Goal: Transaction & Acquisition: Purchase product/service

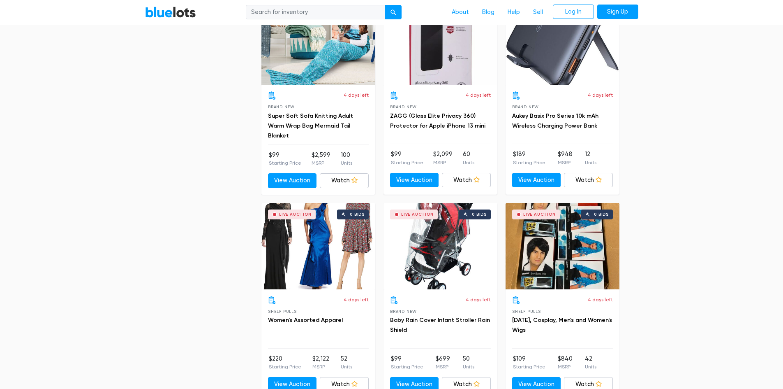
scroll to position [3158, 0]
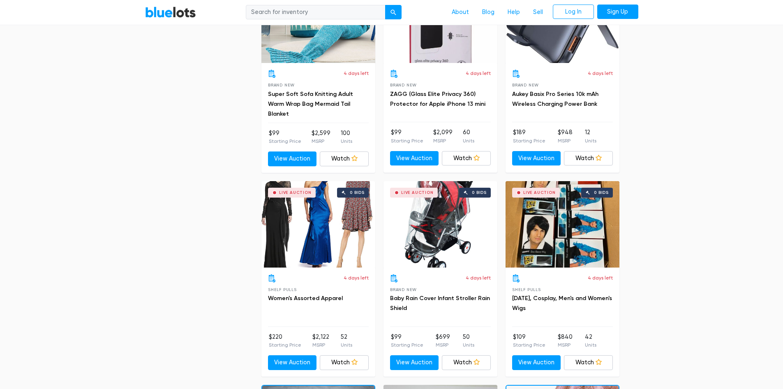
drag, startPoint x: 785, startPoint y: 15, endPoint x: 773, endPoint y: 315, distance: 300.5
click at [346, 237] on div "Live Auction 0 bids" at bounding box center [319, 224] width 114 height 86
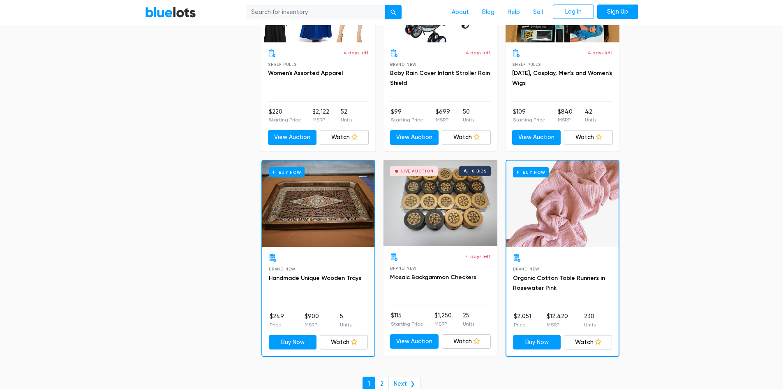
scroll to position [3404, 0]
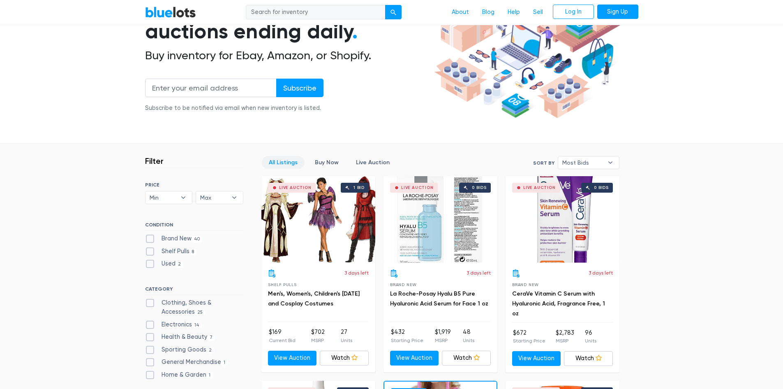
scroll to position [56, 0]
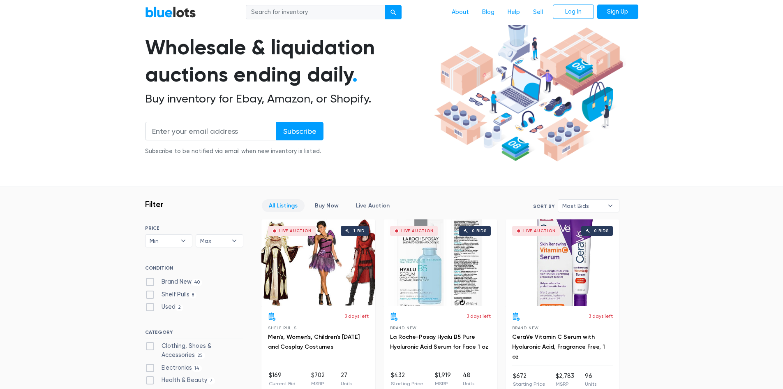
click at [748, 19] on nav "BlueLots About Blog Help Sell Log In Sign Up" at bounding box center [391, 12] width 783 height 25
click at [511, 14] on link "Help" at bounding box center [513, 13] width 25 height 16
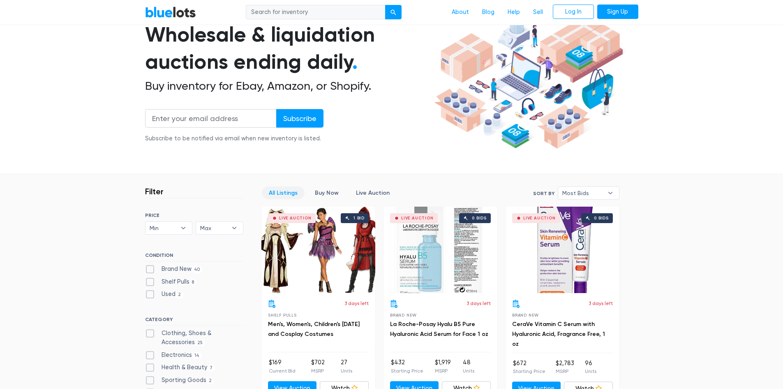
scroll to position [110, 0]
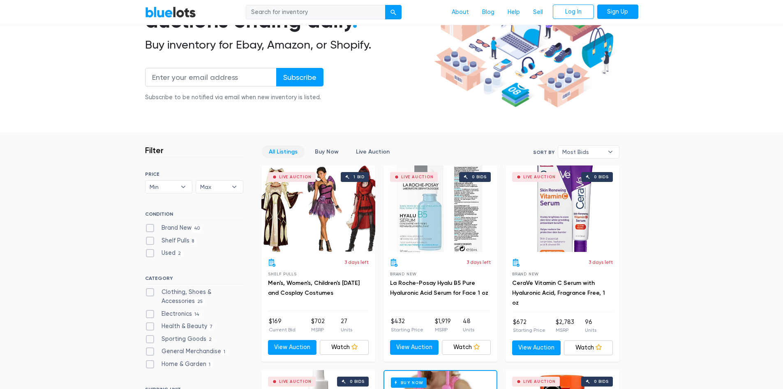
click at [336, 276] on div "3 days left Shelf Pulls Men's, Women's, Children's Halloween and Cosplay Costum…" at bounding box center [318, 284] width 101 height 53
click at [317, 272] on div "3 days left Shelf Pulls Men's, Women's, Children's Halloween and Cosplay Costum…" at bounding box center [318, 284] width 101 height 53
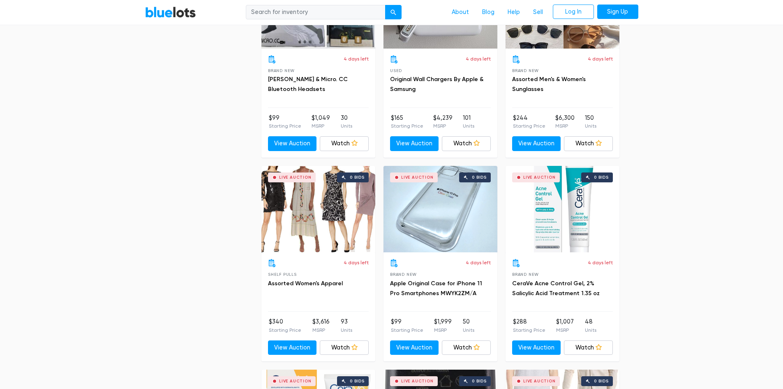
scroll to position [1352, 0]
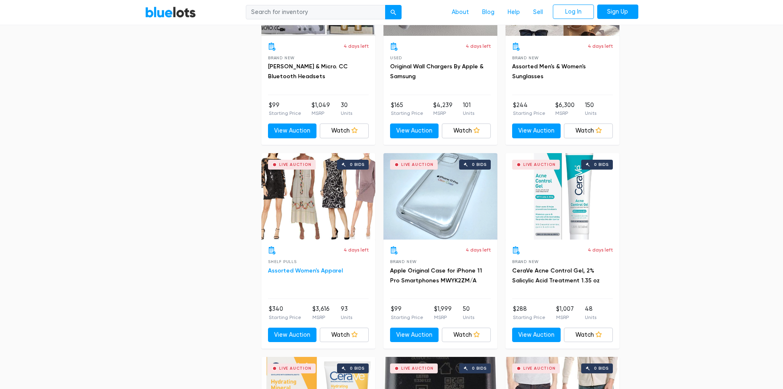
click at [317, 268] on link "Assorted Women's Apparel" at bounding box center [305, 270] width 75 height 7
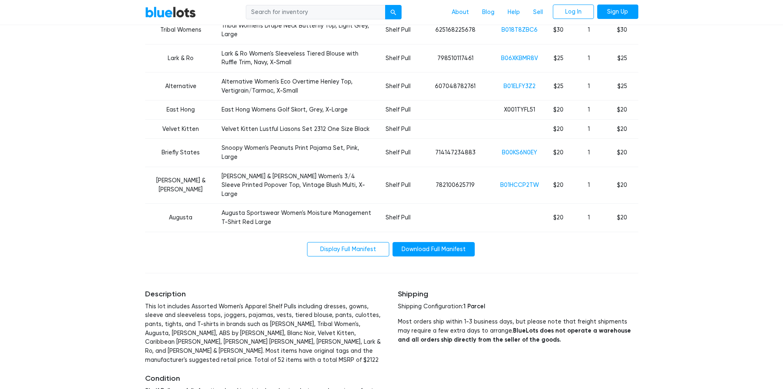
scroll to position [1066, 0]
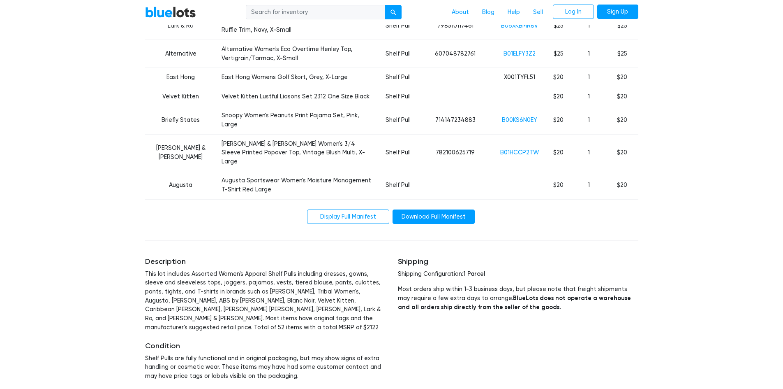
drag, startPoint x: 785, startPoint y: 18, endPoint x: 786, endPoint y: 248, distance: 229.9
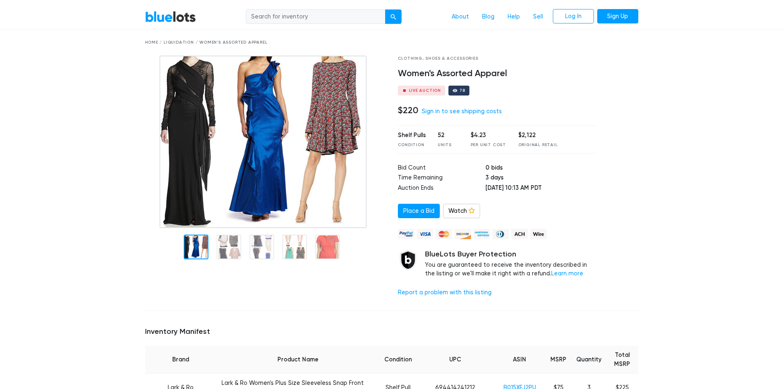
scroll to position [0, 0]
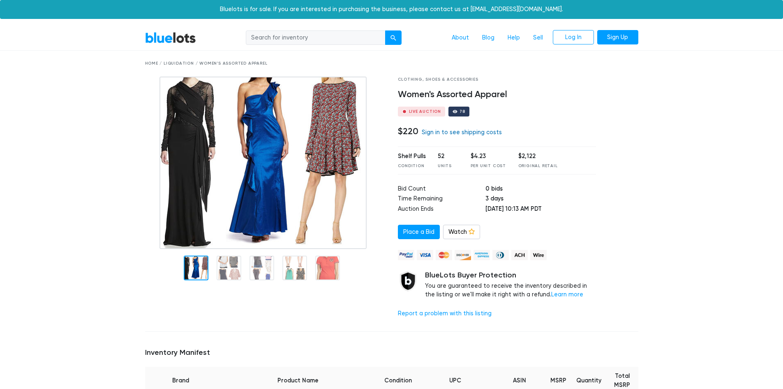
click at [476, 133] on link "Sign in to see shipping costs" at bounding box center [462, 132] width 80 height 7
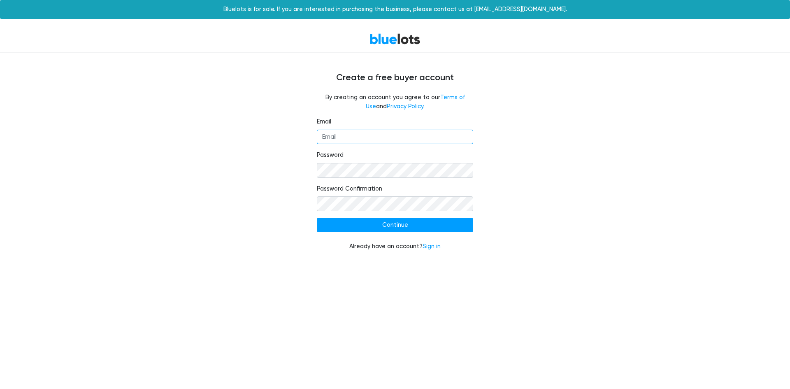
click at [405, 135] on input "Email" at bounding box center [395, 137] width 156 height 15
type input "cay"
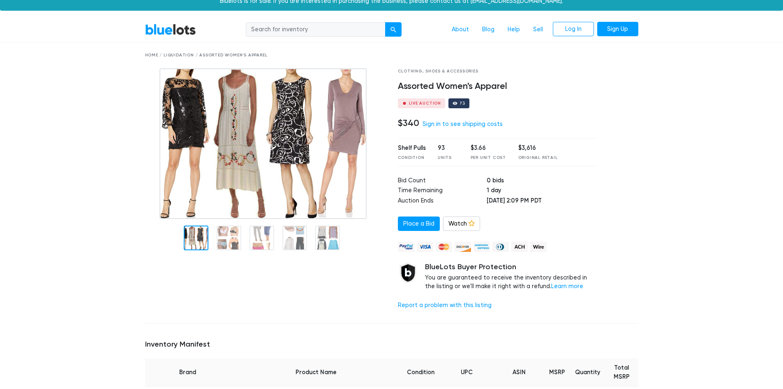
scroll to position [5, 0]
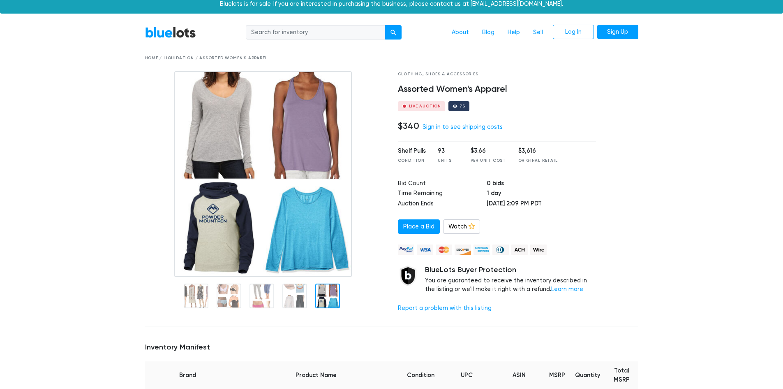
click at [185, 34] on link "BlueLots" at bounding box center [170, 32] width 51 height 12
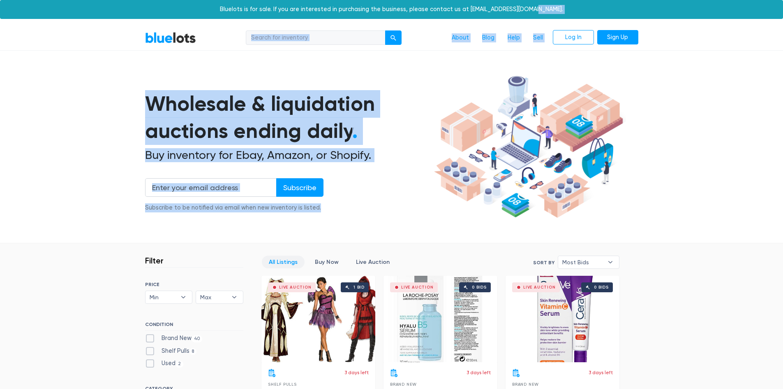
drag, startPoint x: 780, startPoint y: 19, endPoint x: 777, endPoint y: 51, distance: 32.2
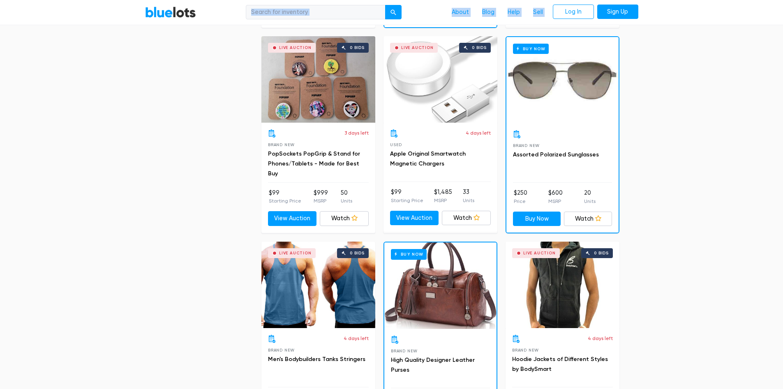
scroll to position [658, 0]
